Goal: Information Seeking & Learning: Learn about a topic

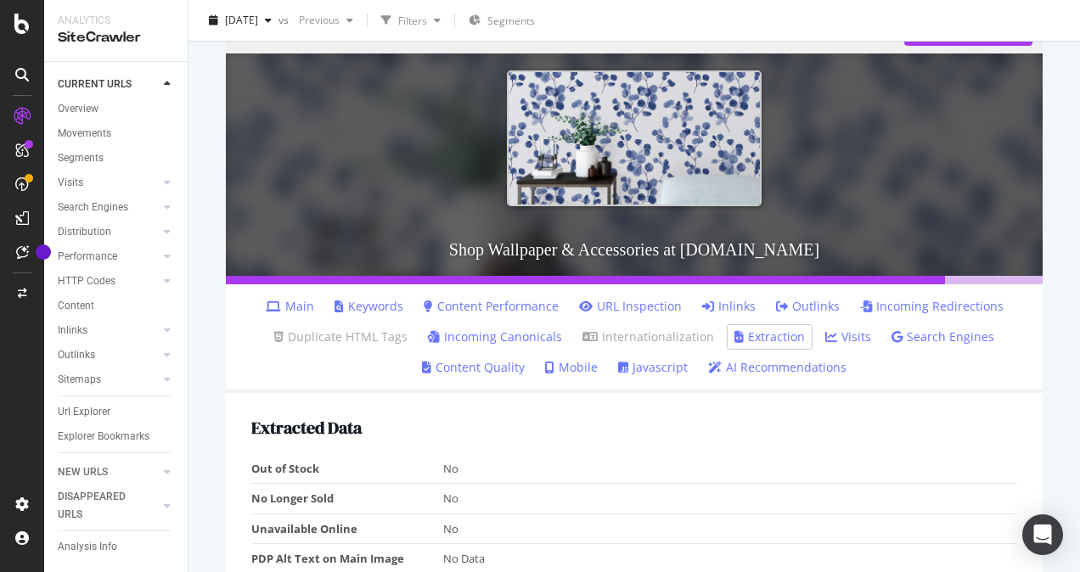
scroll to position [425, 0]
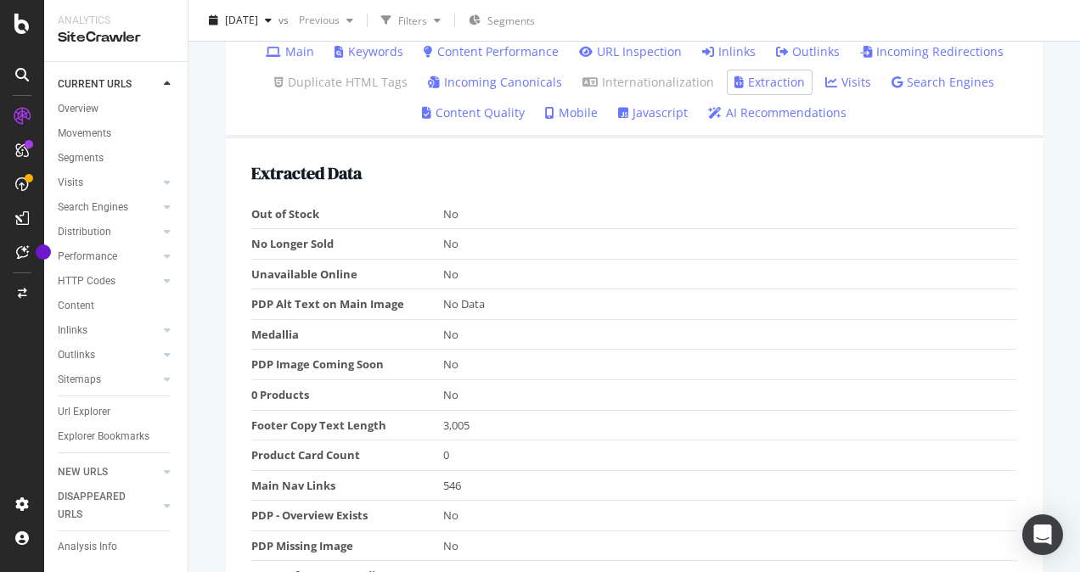
click at [951, 80] on link "Search Engines" at bounding box center [943, 82] width 103 height 17
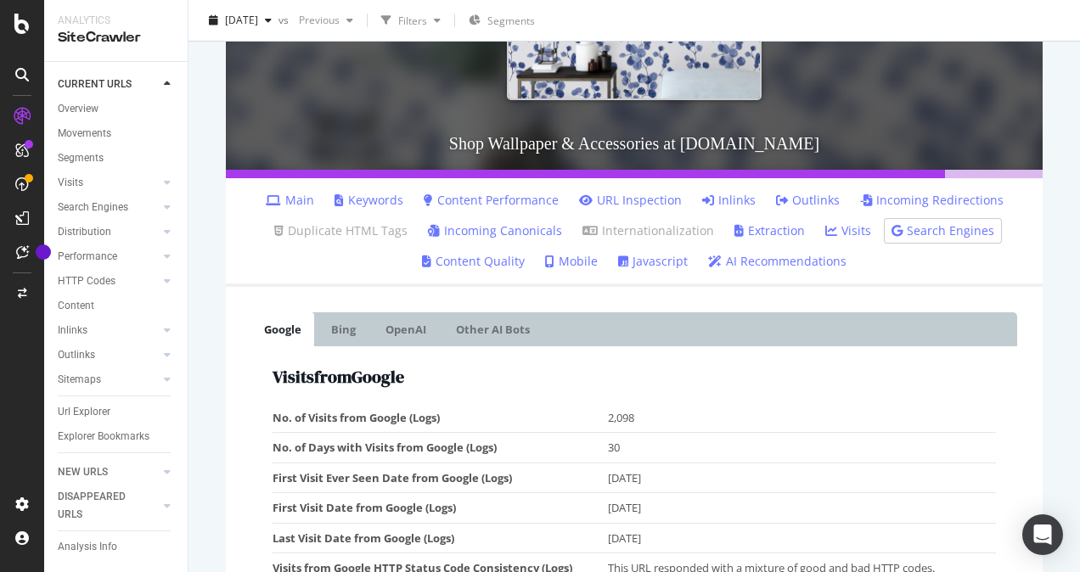
scroll to position [425, 0]
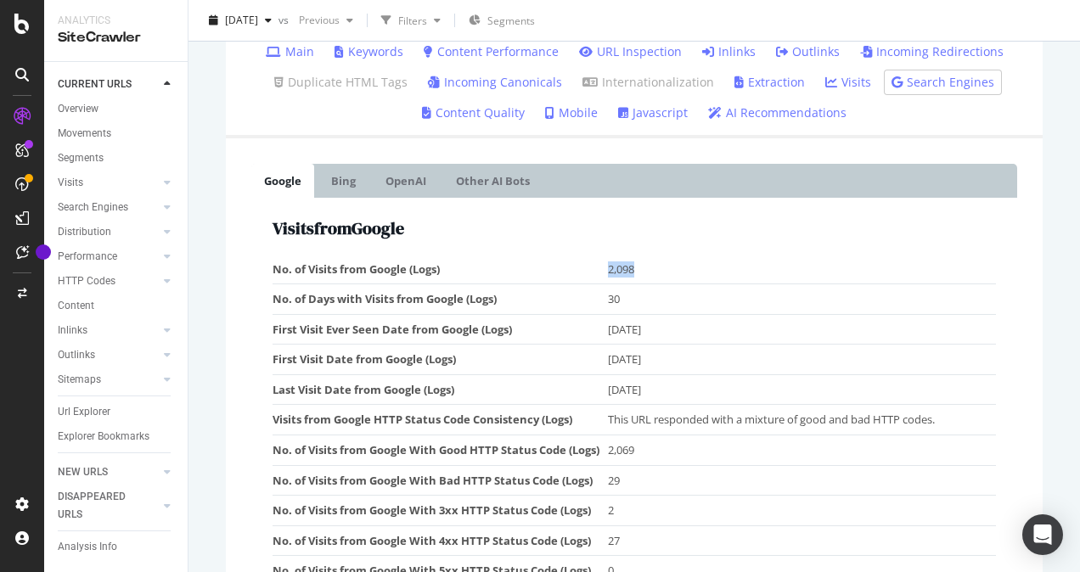
drag, startPoint x: 646, startPoint y: 265, endPoint x: 605, endPoint y: 269, distance: 41.0
click at [605, 269] on tr "No. of Visits from Google (Logs) 2,098" at bounding box center [635, 270] width 724 height 30
drag, startPoint x: 604, startPoint y: 269, endPoint x: 618, endPoint y: 299, distance: 33.0
click at [618, 299] on td "30" at bounding box center [802, 300] width 388 height 31
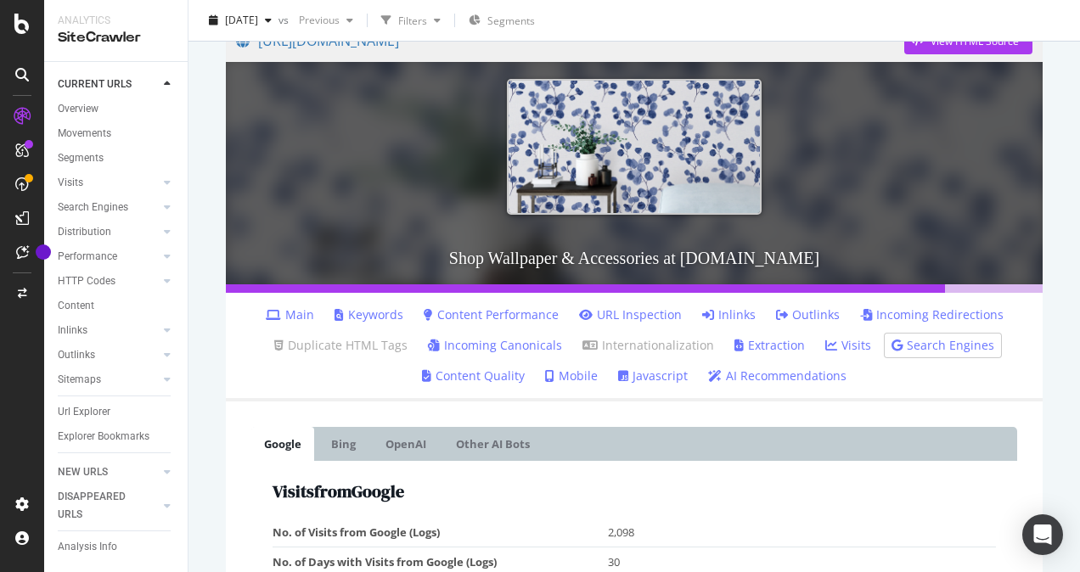
scroll to position [170, 0]
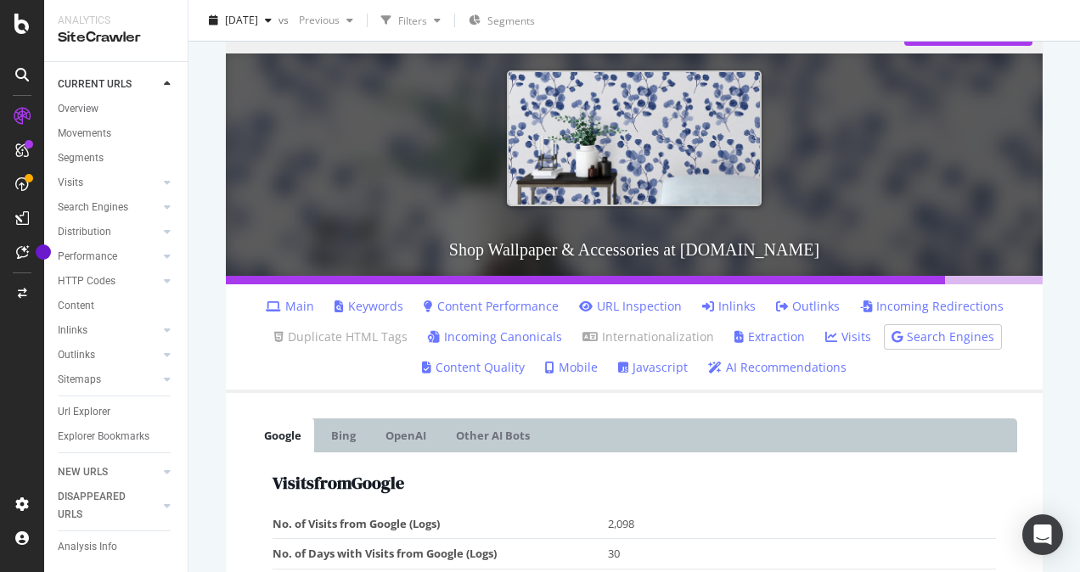
click at [375, 305] on link "Keywords" at bounding box center [369, 306] width 69 height 17
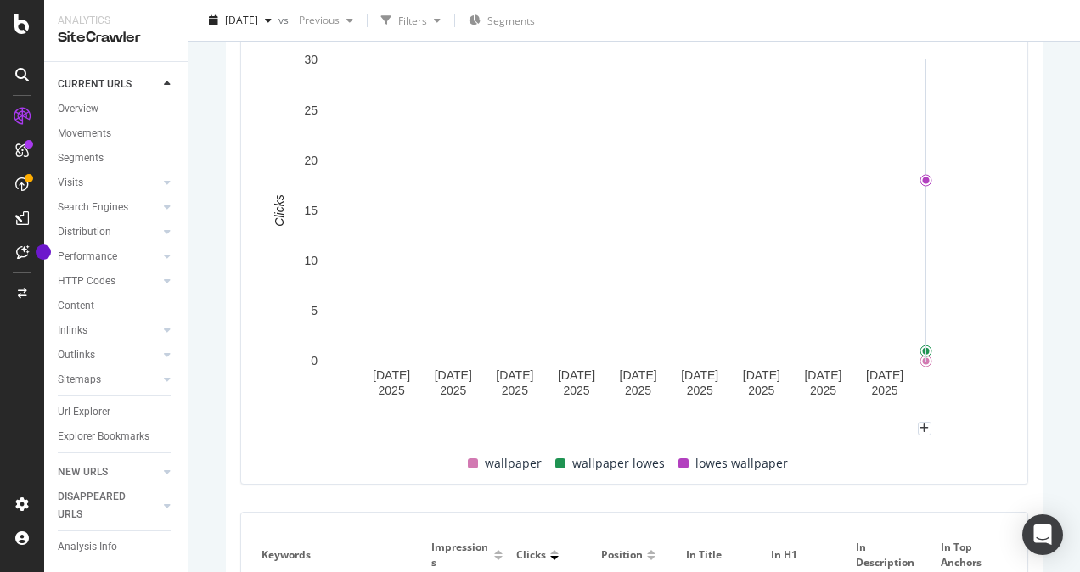
scroll to position [205, 0]
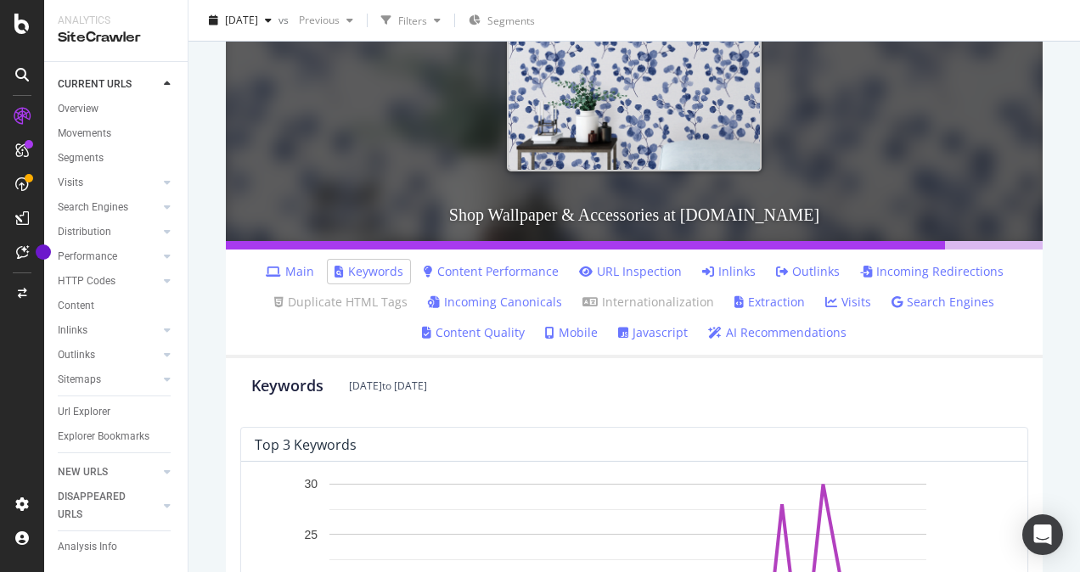
drag, startPoint x: 544, startPoint y: 288, endPoint x: 606, endPoint y: 285, distance: 62.9
click at [601, 285] on ul "Main Keywords Content Performance URL Inspection Inlinks Outlinks Incoming Redi…" at bounding box center [634, 304] width 817 height 109
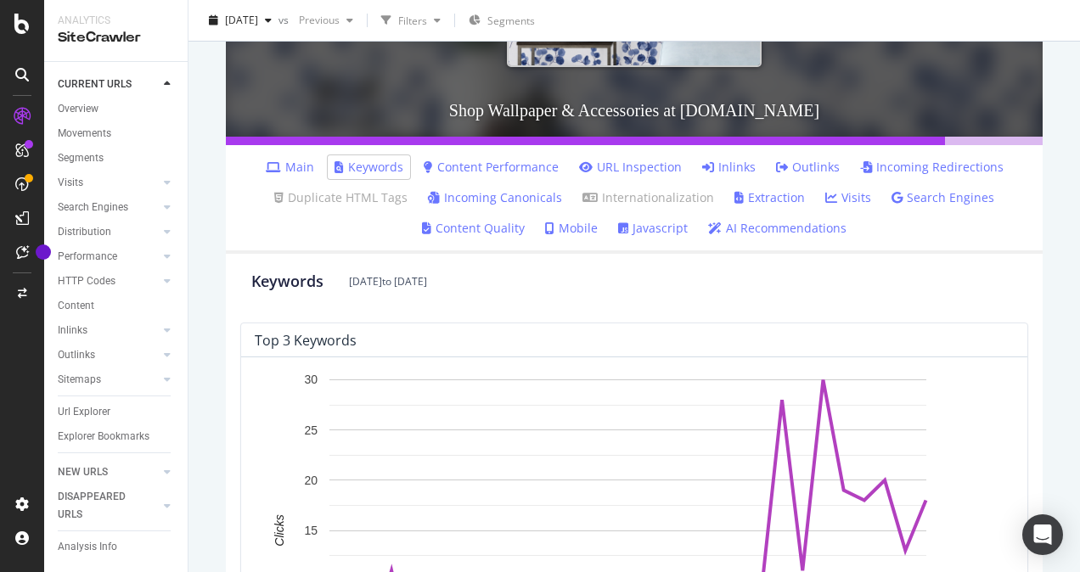
scroll to position [120, 0]
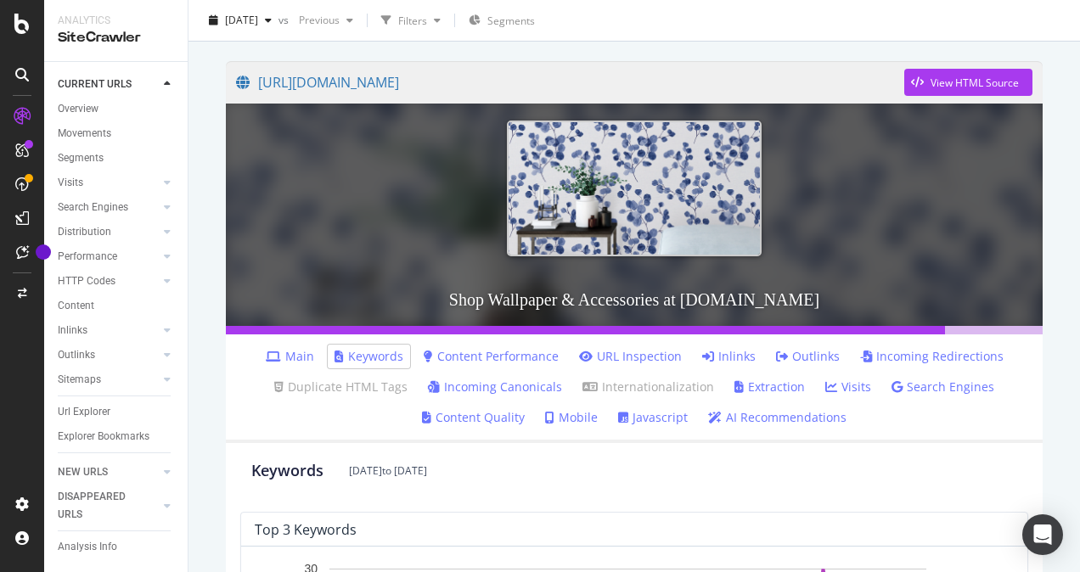
click at [713, 350] on link "Inlinks" at bounding box center [729, 356] width 54 height 17
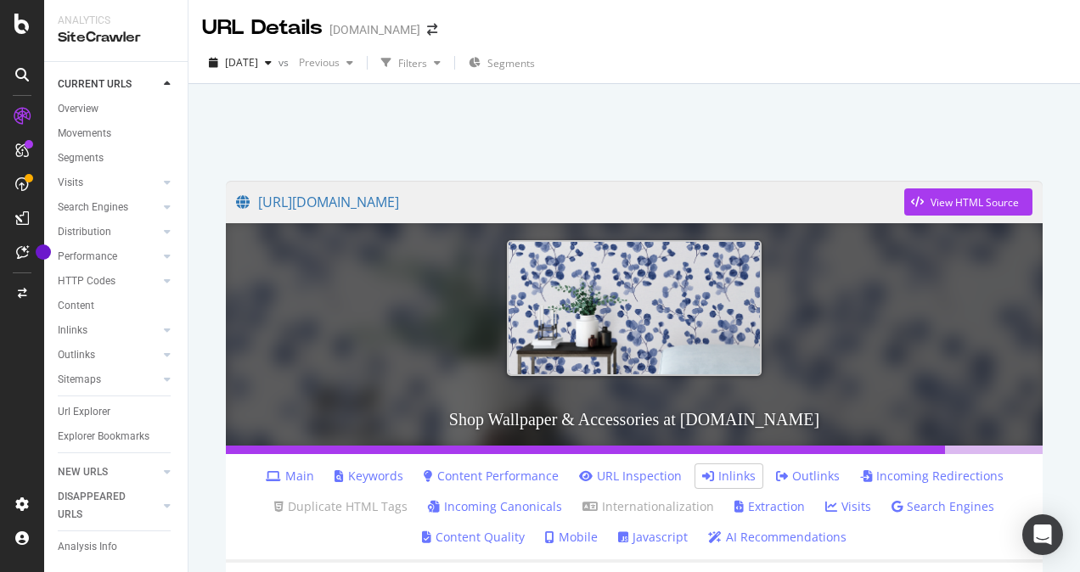
click at [355, 30] on div "[DOMAIN_NAME]" at bounding box center [375, 29] width 91 height 17
drag, startPoint x: 929, startPoint y: 447, endPoint x: 1013, endPoint y: 452, distance: 84.2
click at [1013, 452] on div at bounding box center [634, 450] width 817 height 8
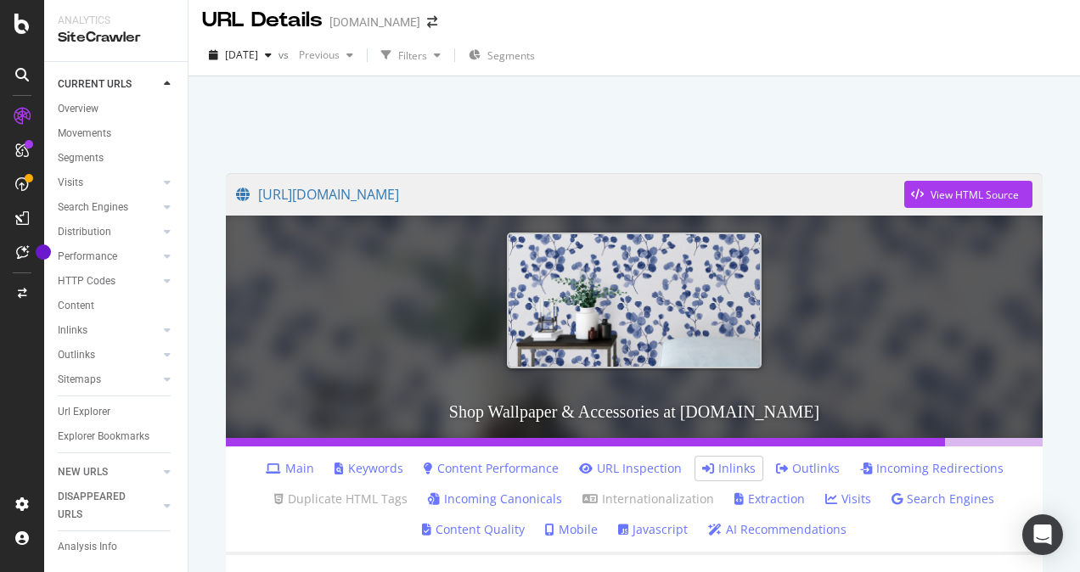
scroll to position [6, 0]
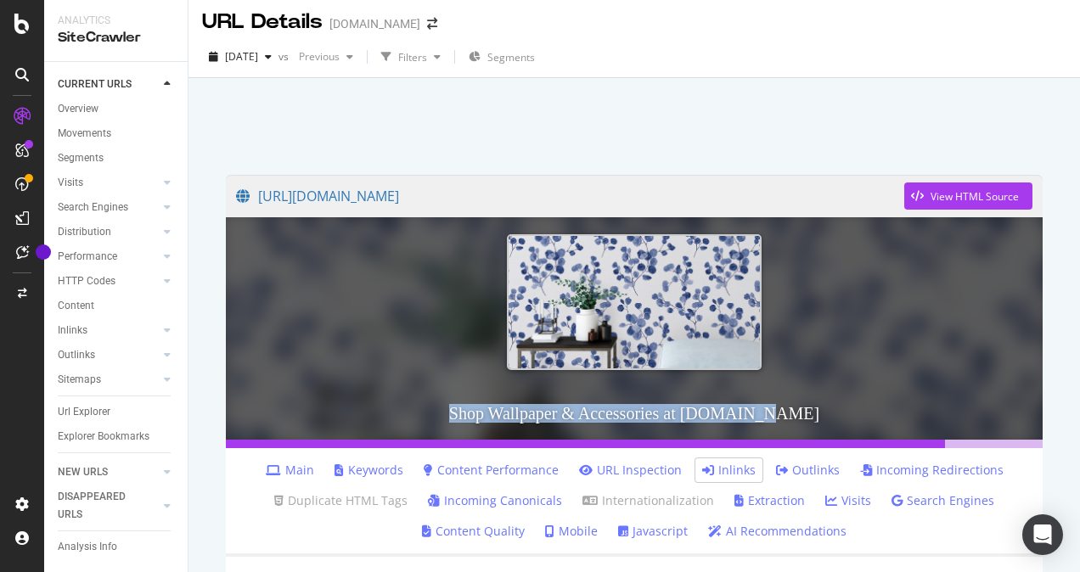
drag, startPoint x: 462, startPoint y: 409, endPoint x: 807, endPoint y: 409, distance: 344.8
click at [807, 409] on h3 "Shop Wallpaper & Accessories at [DOMAIN_NAME]" at bounding box center [634, 413] width 817 height 53
click at [806, 415] on h3 "Shop Wallpaper & Accessories at [DOMAIN_NAME]" at bounding box center [634, 413] width 817 height 53
click at [794, 413] on h3 "Shop Wallpaper & Accessories at [DOMAIN_NAME]" at bounding box center [634, 413] width 817 height 53
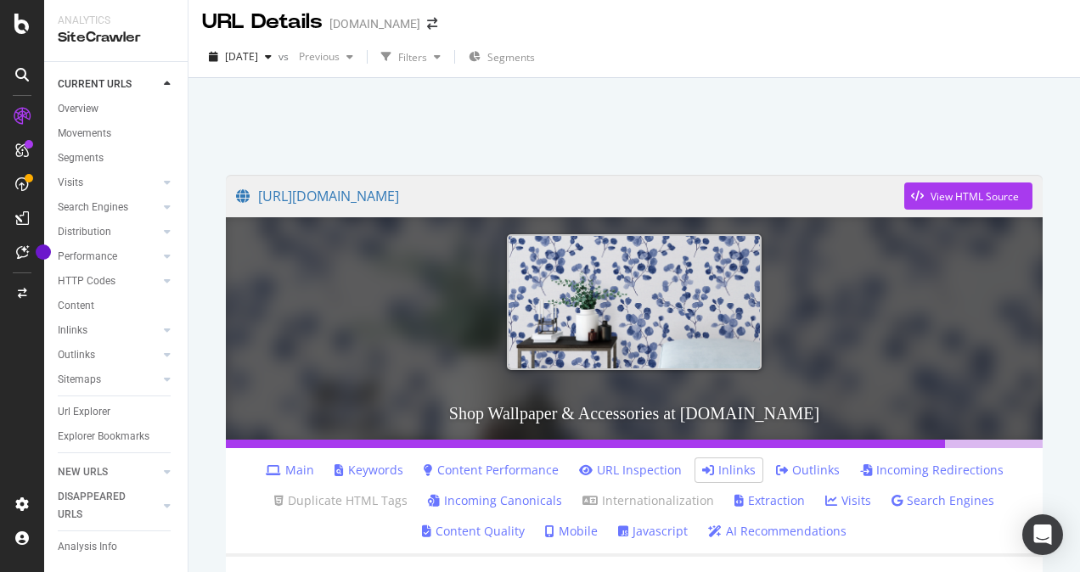
click at [697, 412] on h3 "Shop Wallpaper & Accessories at [DOMAIN_NAME]" at bounding box center [634, 413] width 817 height 53
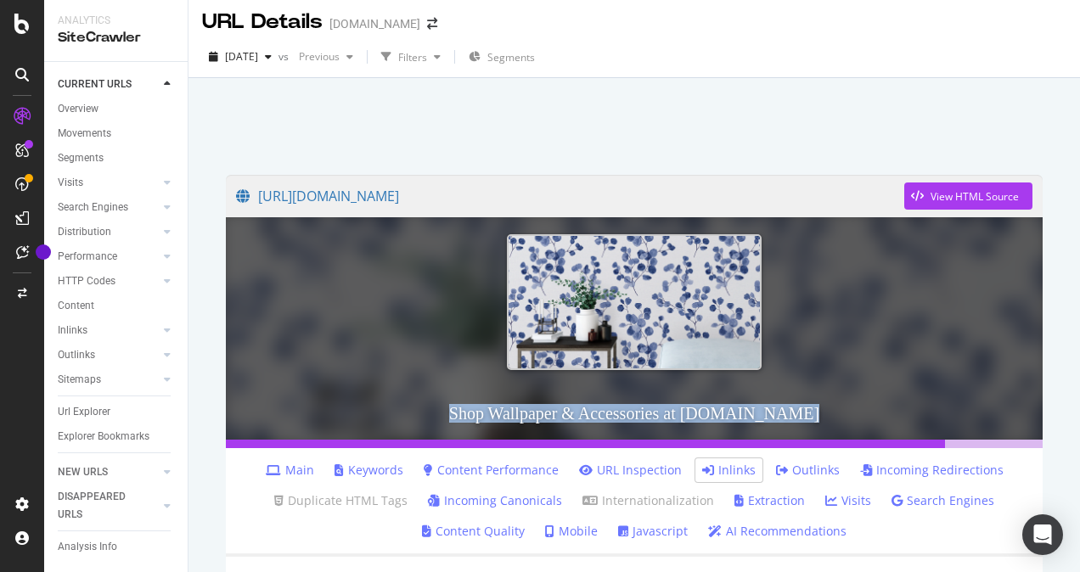
drag, startPoint x: 697, startPoint y: 412, endPoint x: 621, endPoint y: 413, distance: 76.4
click at [621, 413] on h3 "Shop Wallpaper & Accessories at [DOMAIN_NAME]" at bounding box center [634, 413] width 817 height 53
click at [515, 416] on h3 "Shop Wallpaper & Accessories at [DOMAIN_NAME]" at bounding box center [634, 413] width 817 height 53
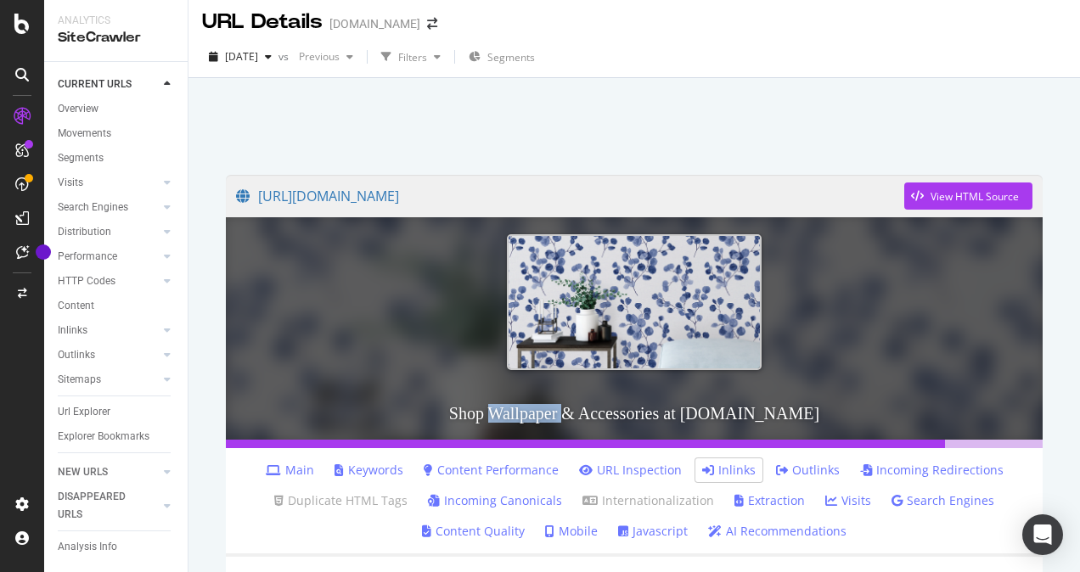
click at [515, 416] on h3 "Shop Wallpaper & Accessories at [DOMAIN_NAME]" at bounding box center [634, 413] width 817 height 53
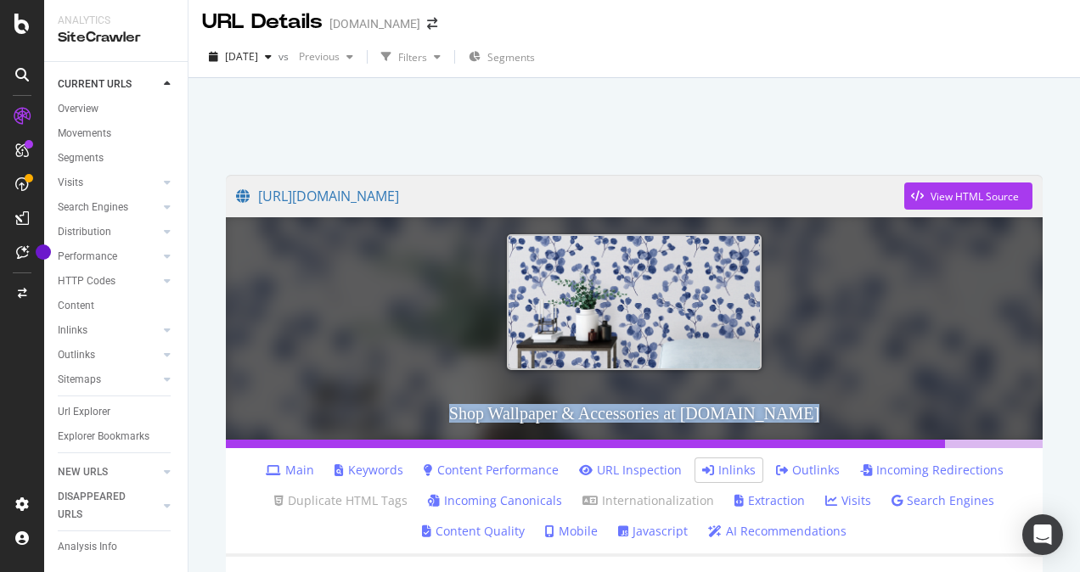
click at [515, 416] on h3 "Shop Wallpaper & Accessories at [DOMAIN_NAME]" at bounding box center [634, 413] width 817 height 53
drag, startPoint x: 515, startPoint y: 416, endPoint x: 442, endPoint y: 414, distance: 73.1
click at [442, 414] on h3 "Shop Wallpaper & Accessories at [DOMAIN_NAME]" at bounding box center [634, 413] width 817 height 53
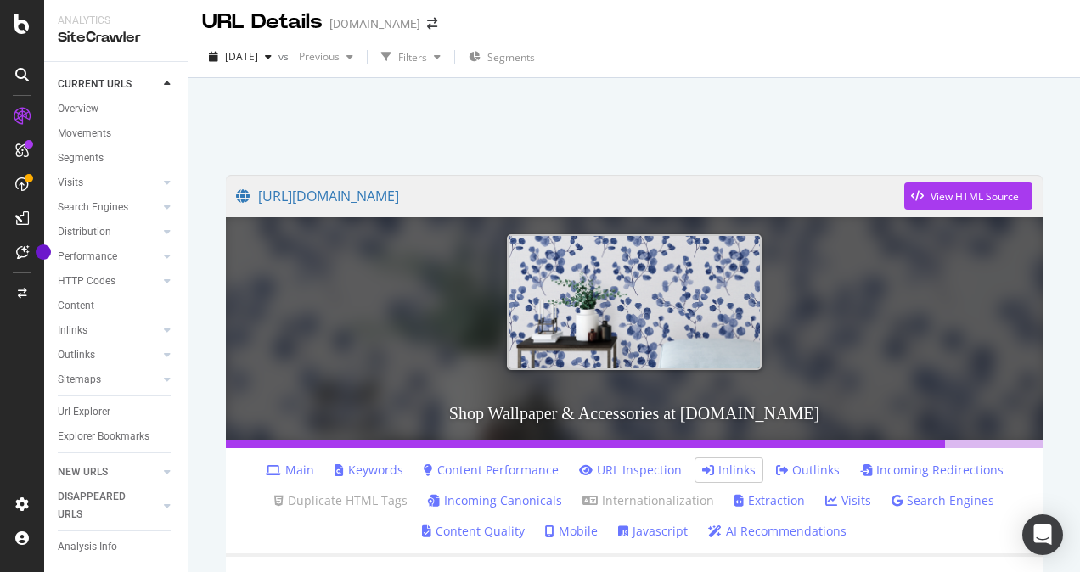
click at [227, 514] on ul "Main Keywords Content Performance URL Inspection Inlinks Outlinks Incoming Redi…" at bounding box center [634, 502] width 817 height 109
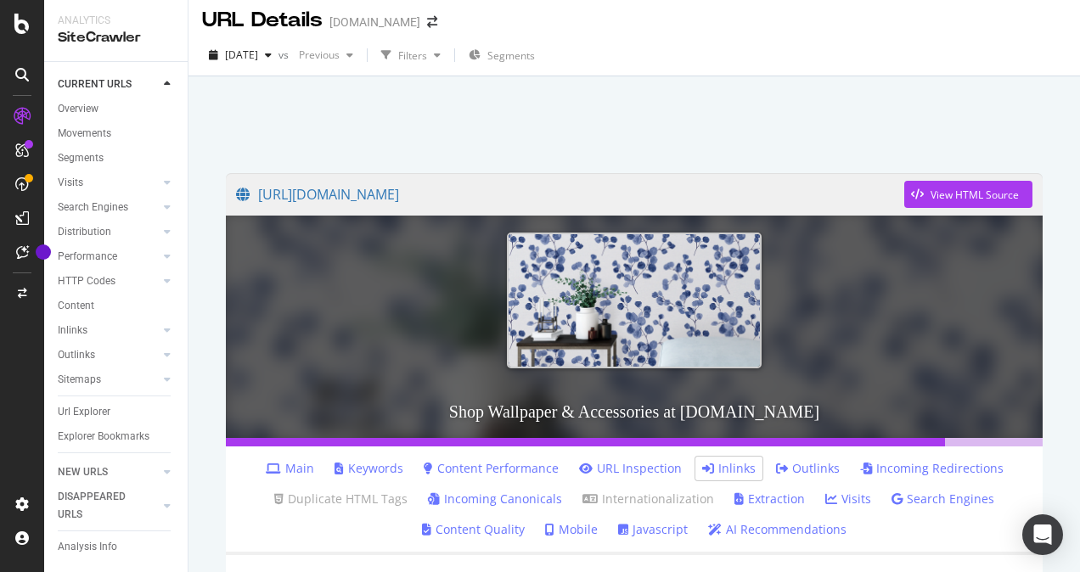
scroll to position [0, 0]
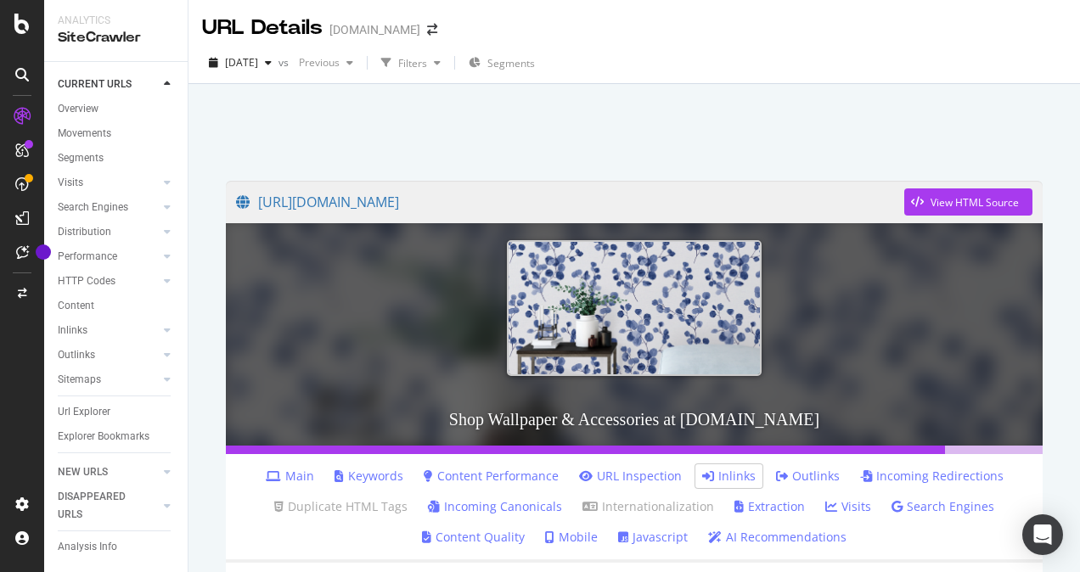
click at [516, 94] on div at bounding box center [634, 128] width 851 height 72
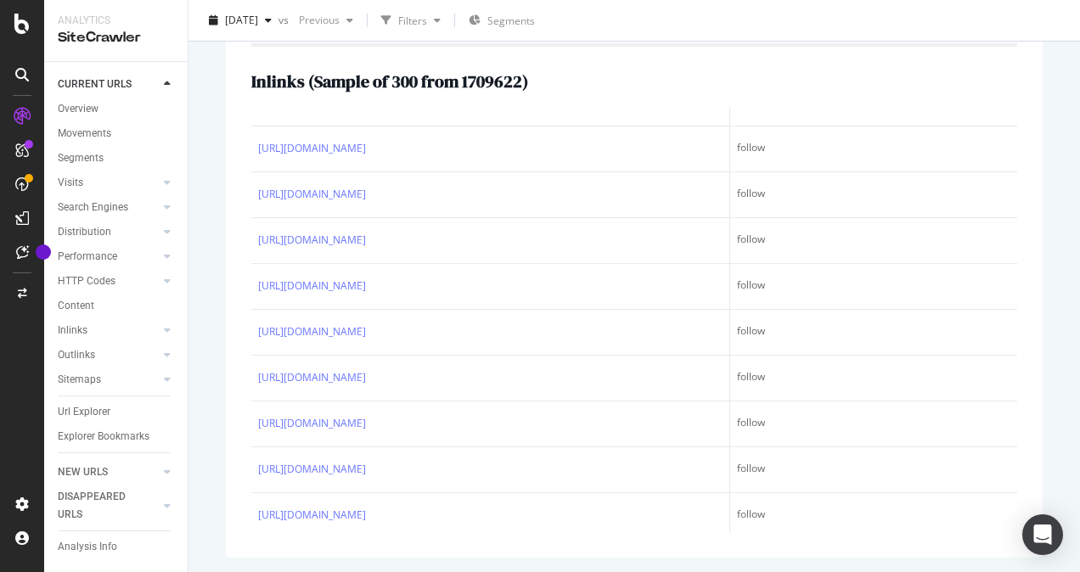
scroll to position [5606, 0]
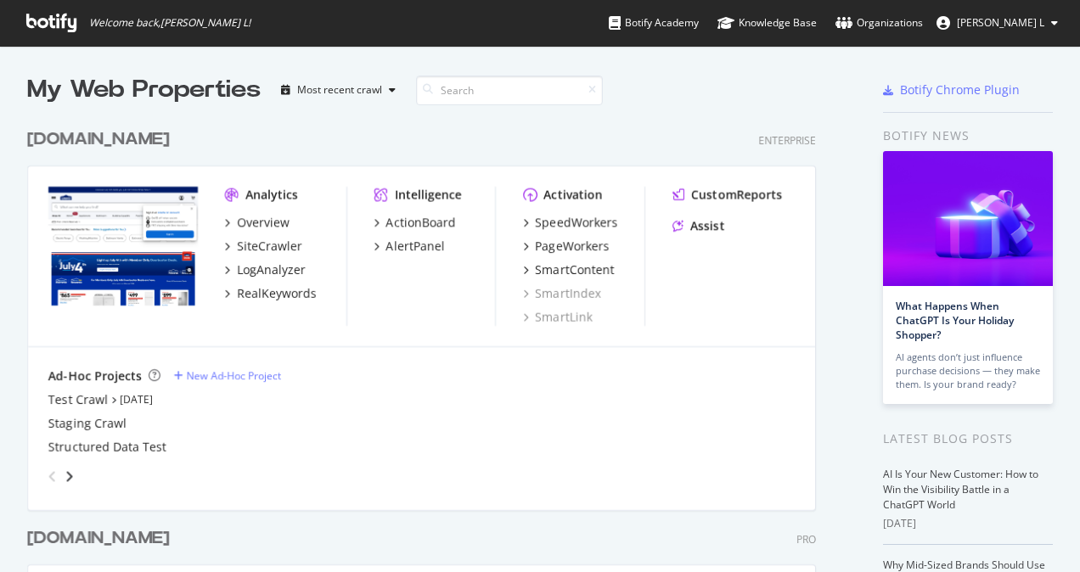
scroll to position [559, 1054]
click at [243, 291] on div "RealKeywords" at bounding box center [277, 293] width 80 height 17
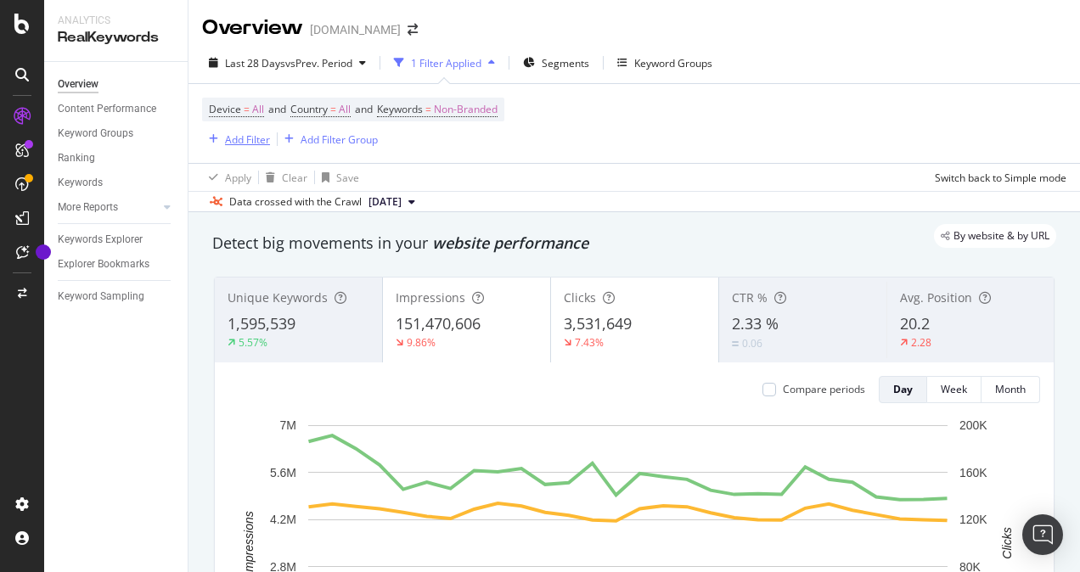
click at [237, 136] on div "Add Filter" at bounding box center [247, 140] width 45 height 14
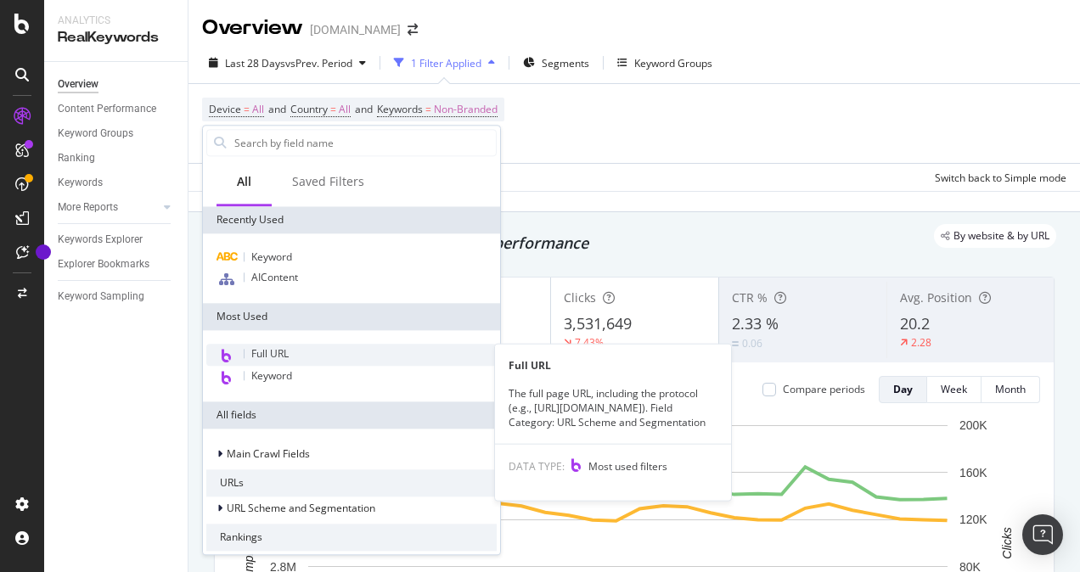
click at [282, 358] on span "Full URL" at bounding box center [269, 354] width 37 height 14
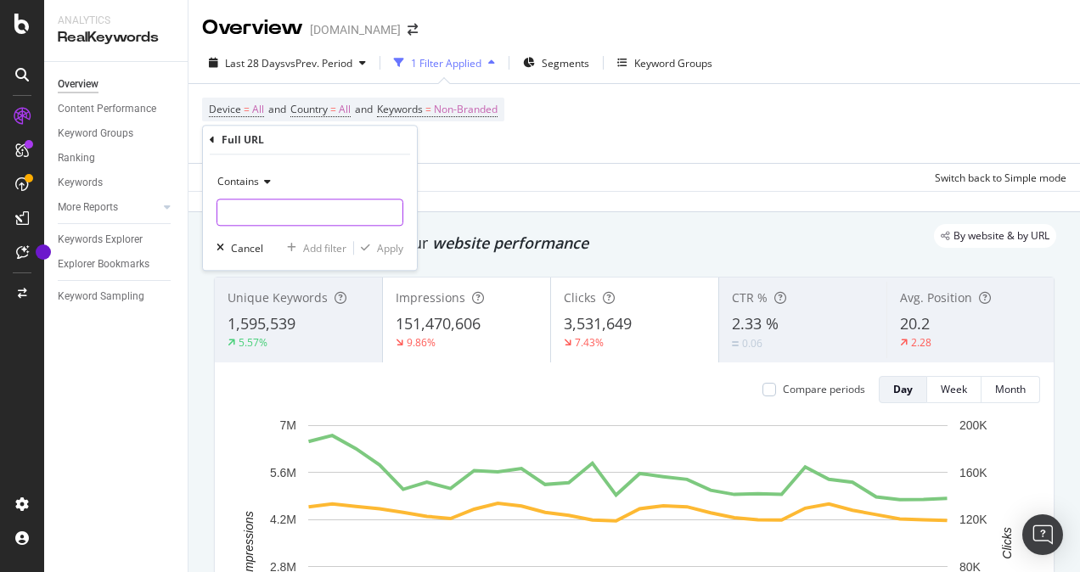
click at [269, 215] on input "text" at bounding box center [309, 212] width 185 height 27
type input "fencing"
click at [387, 245] on div "Apply" at bounding box center [390, 248] width 26 height 14
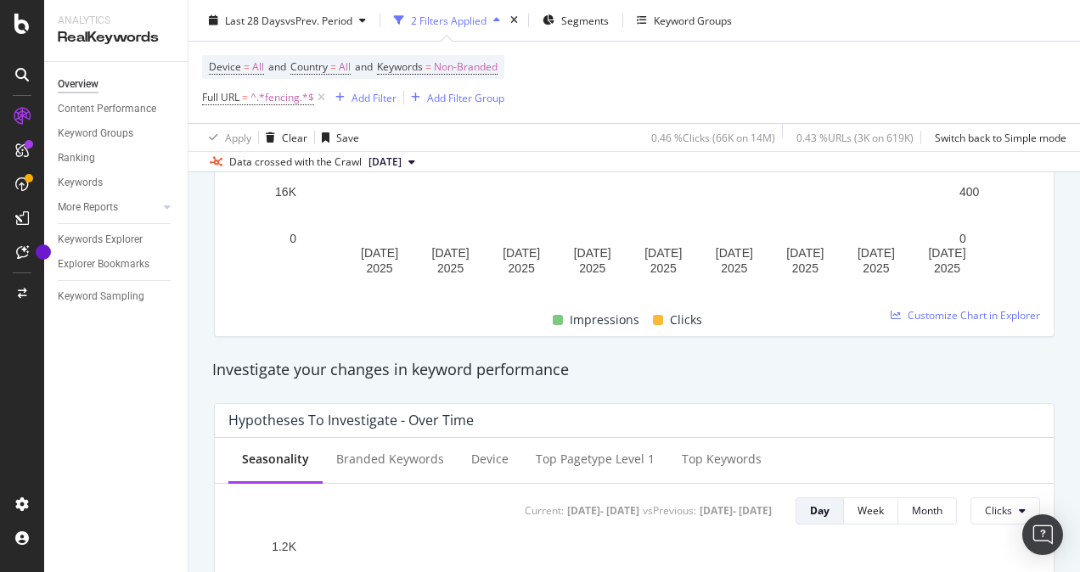
scroll to position [595, 0]
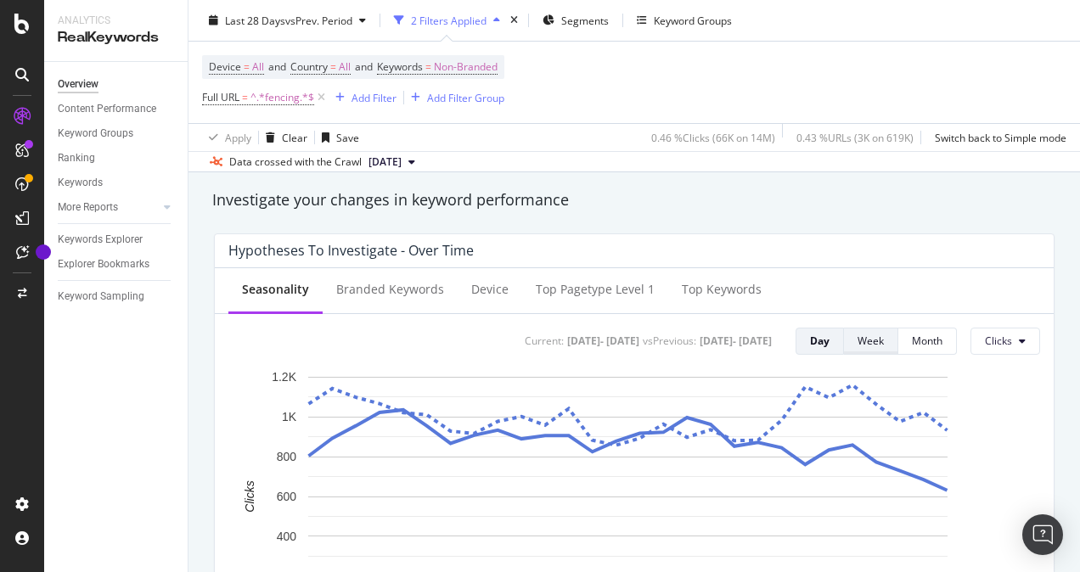
click at [859, 347] on div "Week" at bounding box center [871, 341] width 26 height 14
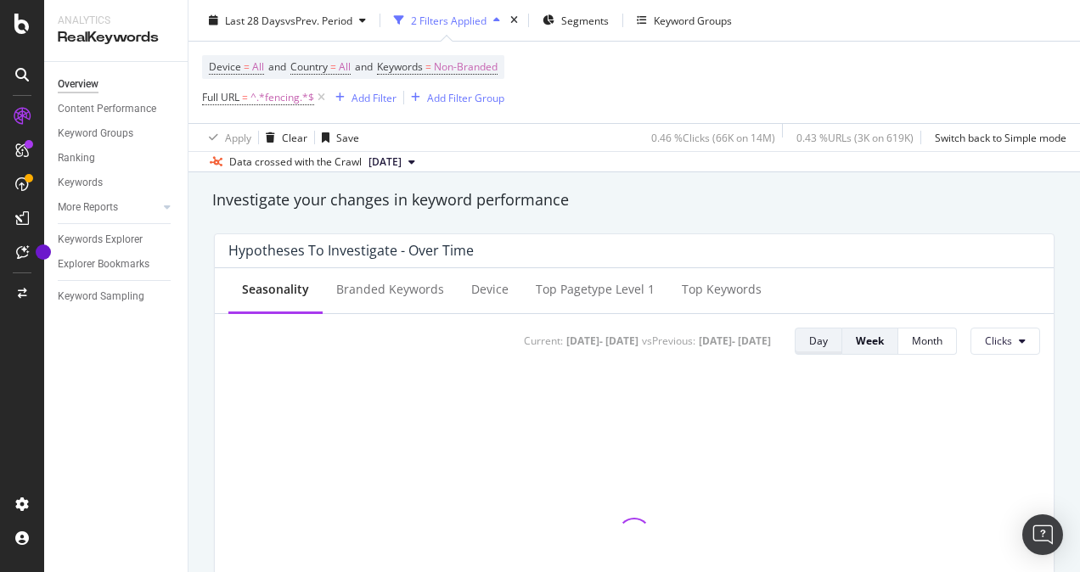
click at [809, 340] on div "Day" at bounding box center [818, 341] width 19 height 14
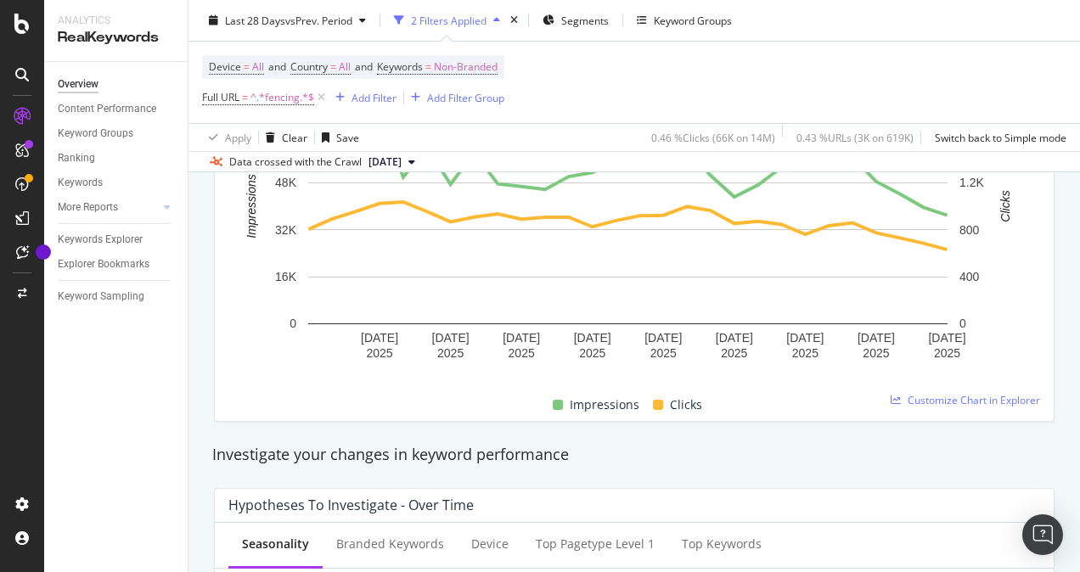
scroll to position [0, 0]
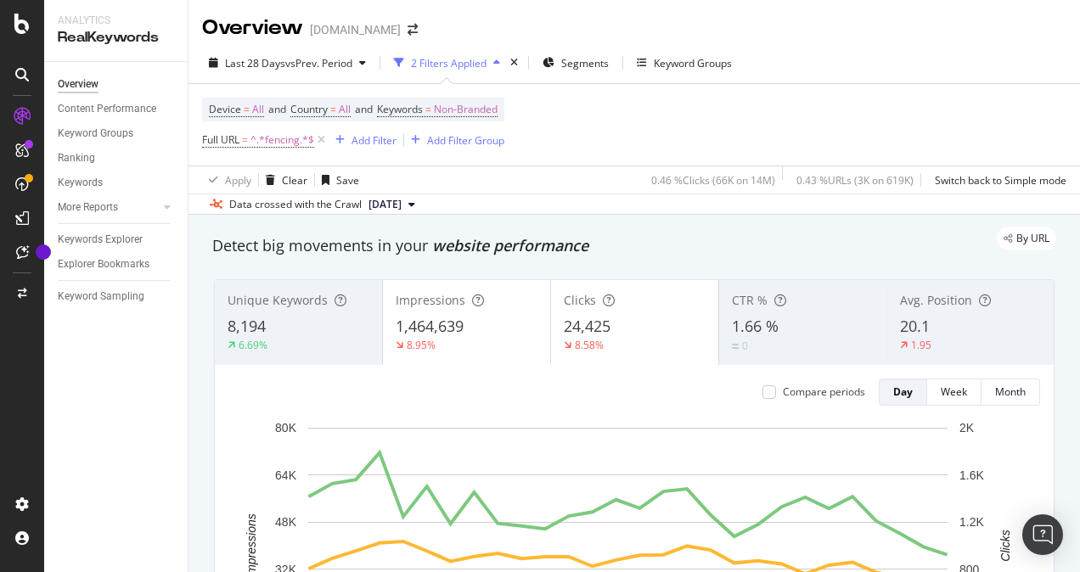
click at [979, 82] on div "Last 28 Days vs Prev. Period 2 Filters Applied Segments Keyword Groups" at bounding box center [635, 66] width 892 height 34
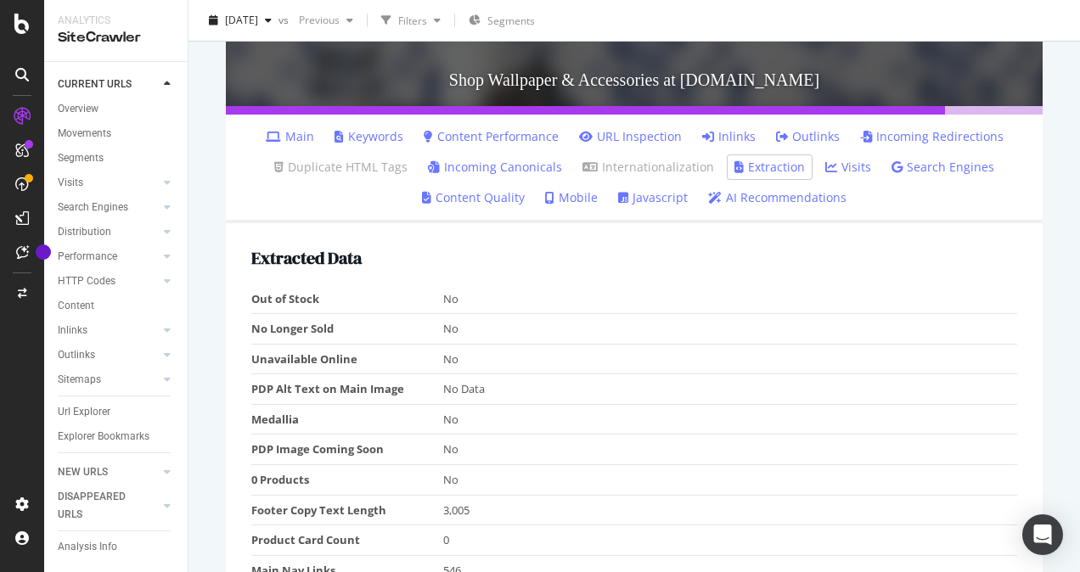
scroll to position [170, 0]
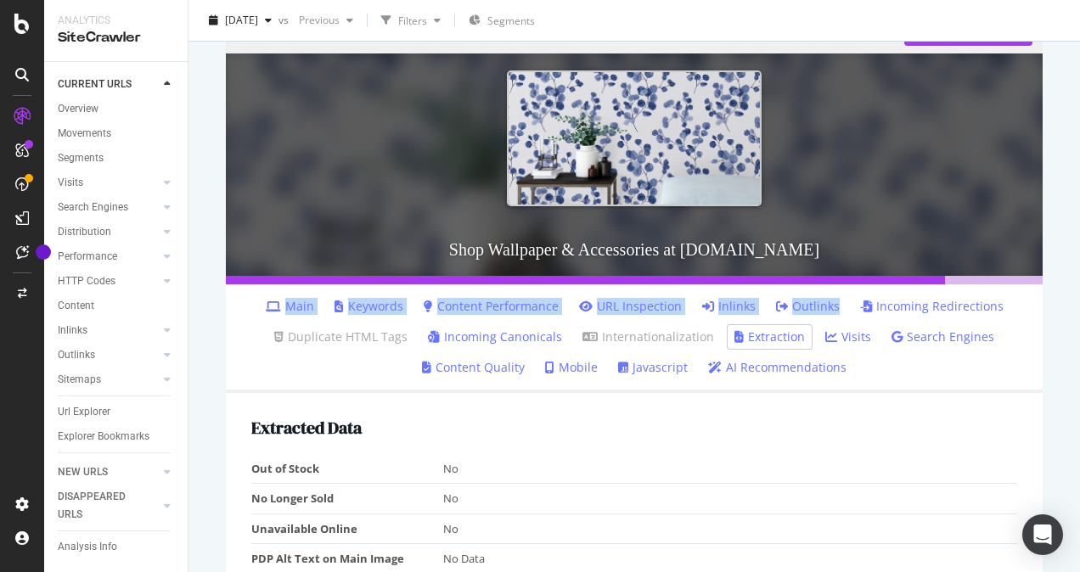
drag, startPoint x: 892, startPoint y: 279, endPoint x: 1029, endPoint y: 293, distance: 138.4
click at [1029, 293] on div "https://www.lowes.com/c/Wallpaper-accessories-Home-decor View HTML Source Shop …" at bounding box center [634, 501] width 851 height 1015
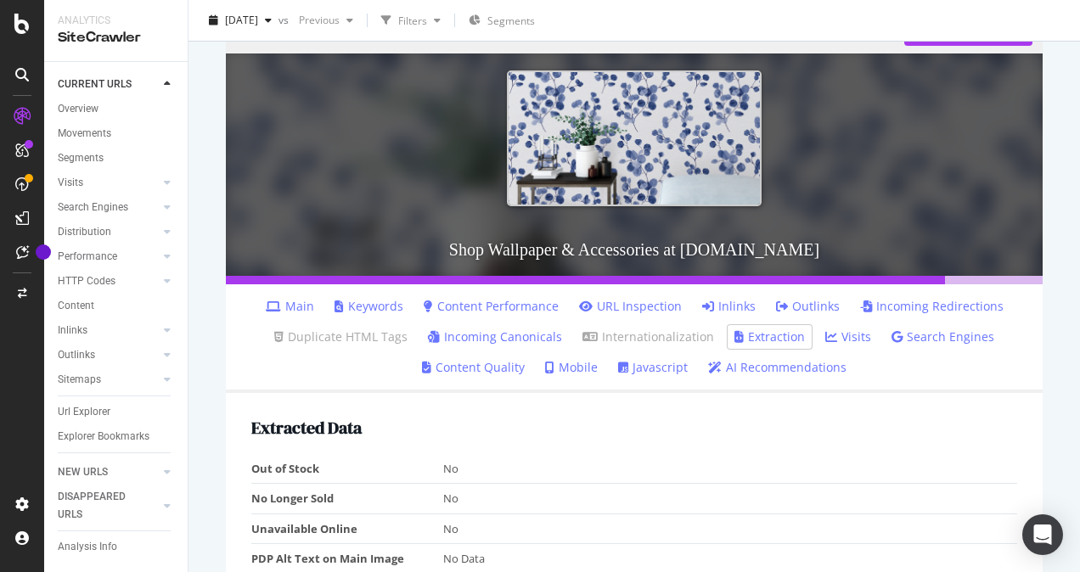
drag, startPoint x: 1029, startPoint y: 293, endPoint x: 1047, endPoint y: 320, distance: 32.5
click at [1047, 320] on div "https://www.lowes.com/c/Wallpaper-accessories-Home-decor View HTML Source Shop …" at bounding box center [635, 200] width 892 height 572
drag, startPoint x: 907, startPoint y: 280, endPoint x: 1057, endPoint y: 279, distance: 149.5
click at [1043, 278] on div "https://www.lowes.com/c/Wallpaper-accessories-Home-decor View HTML Source Shop …" at bounding box center [634, 501] width 851 height 1015
click at [1067, 285] on div "https://www.lowes.com/c/Wallpaper-accessories-Home-decor View HTML Source Shop …" at bounding box center [635, 200] width 892 height 572
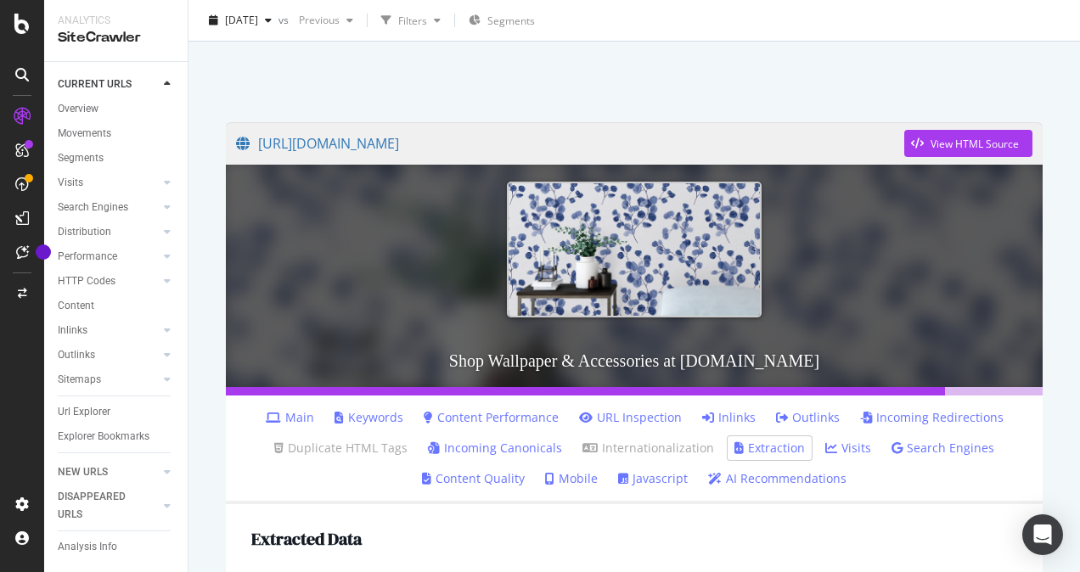
scroll to position [0, 0]
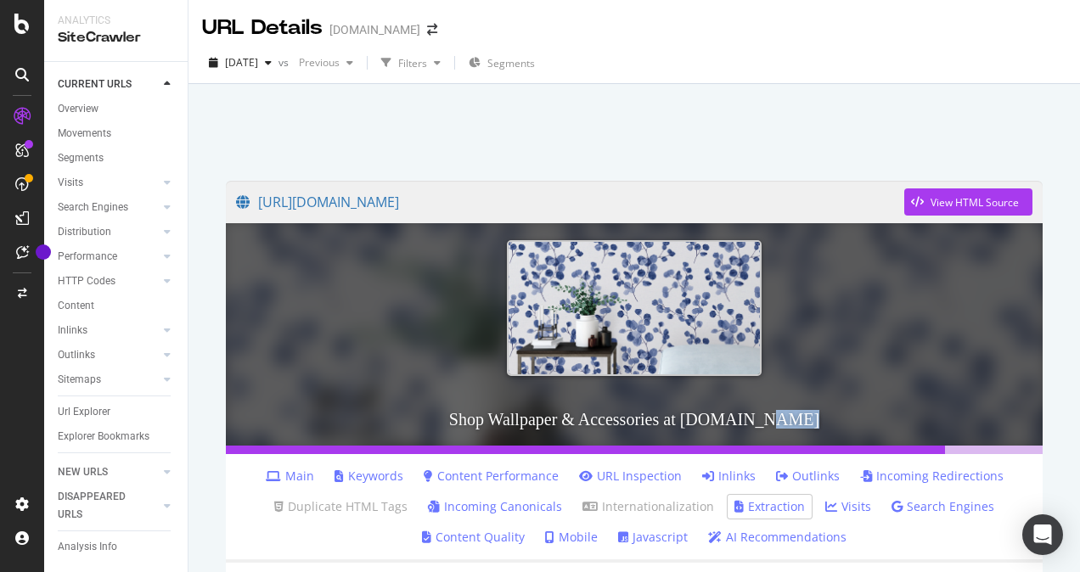
drag, startPoint x: 922, startPoint y: 449, endPoint x: 1062, endPoint y: 431, distance: 140.4
click at [1050, 436] on div "https://www.lowes.com/c/Wallpaper-accessories-Home-decor View HTML Source Shop …" at bounding box center [635, 370] width 892 height 572
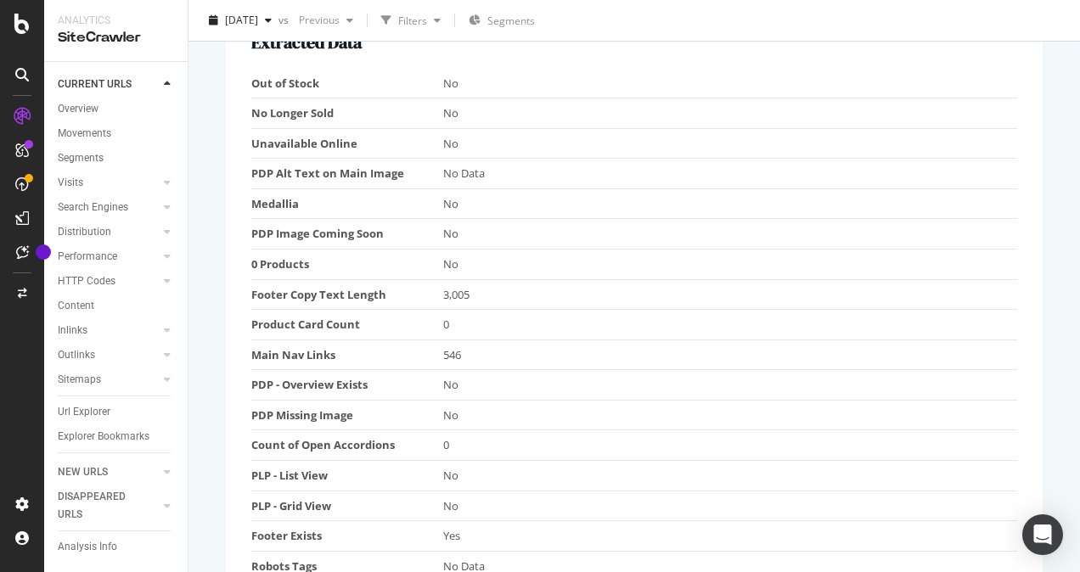
scroll to position [601, 0]
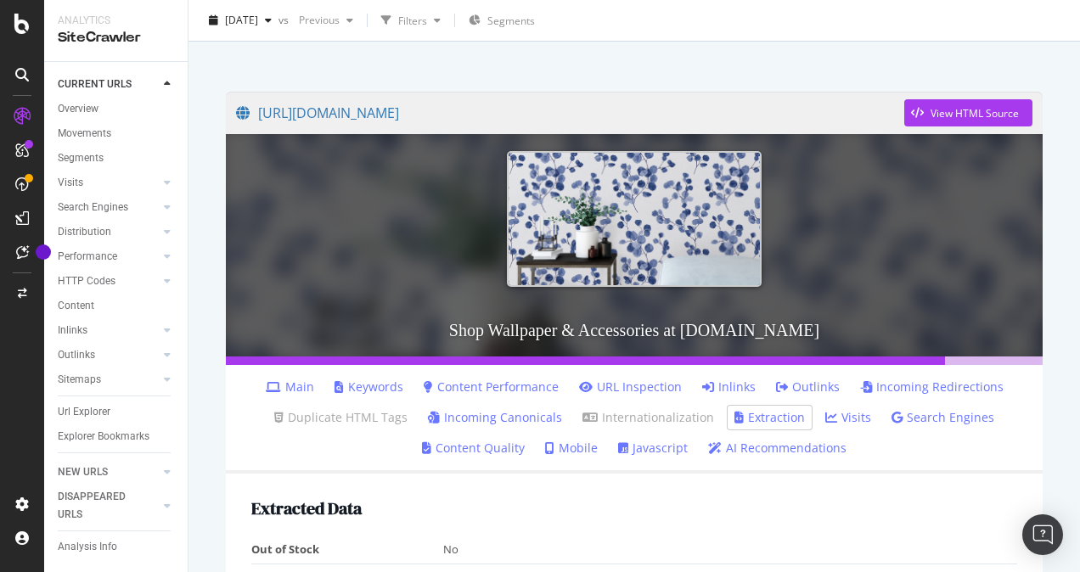
scroll to position [255, 0]
